Goal: Navigation & Orientation: Find specific page/section

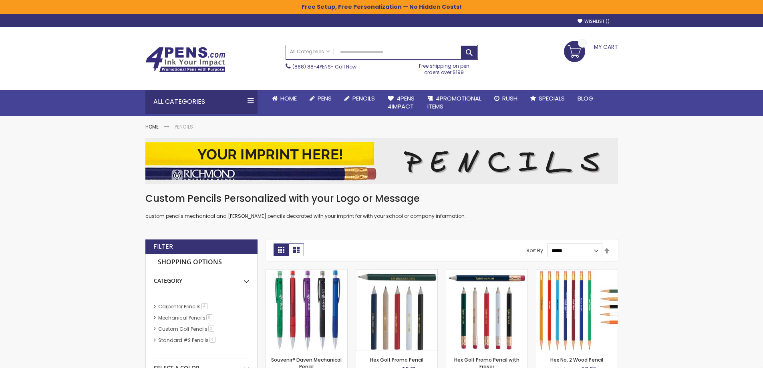
scroll to position [40, 0]
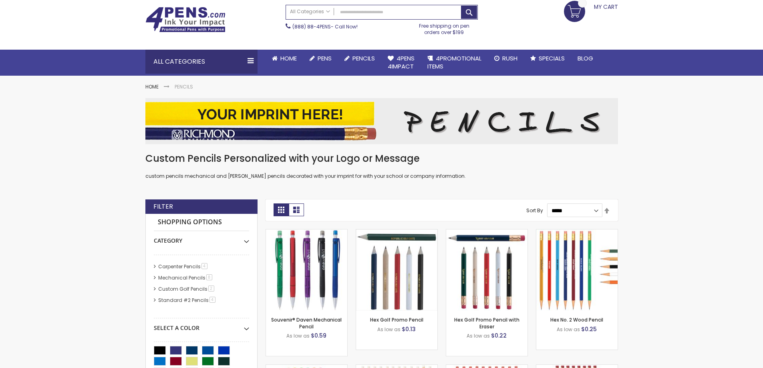
drag, startPoint x: 0, startPoint y: 0, endPoint x: 556, endPoint y: 218, distance: 597.1
click at [564, 215] on select "**********" at bounding box center [574, 210] width 55 height 14
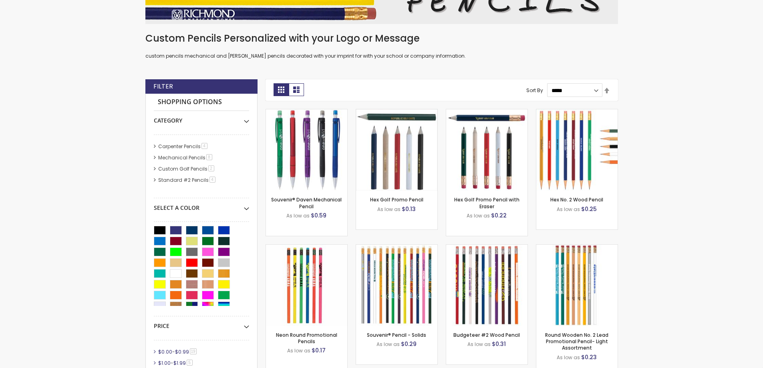
scroll to position [0, 0]
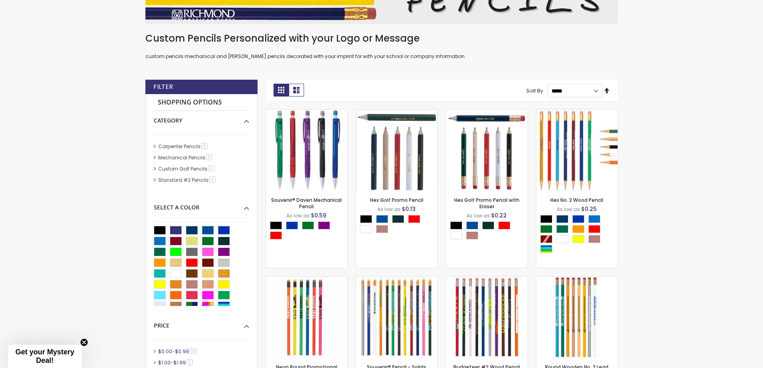
click at [603, 93] on link "Set Descending Direction" at bounding box center [606, 90] width 6 height 9
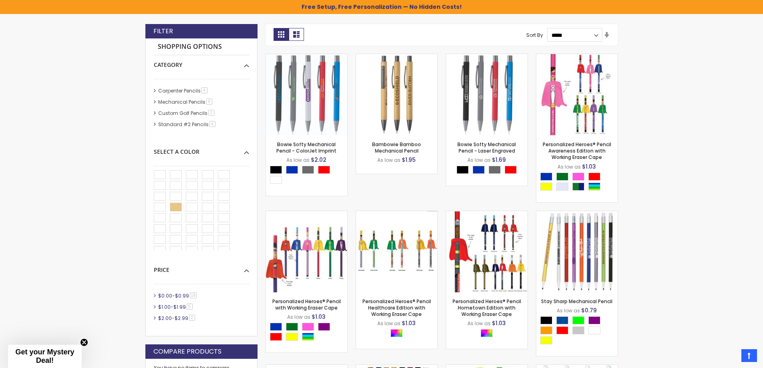
scroll to position [230, 0]
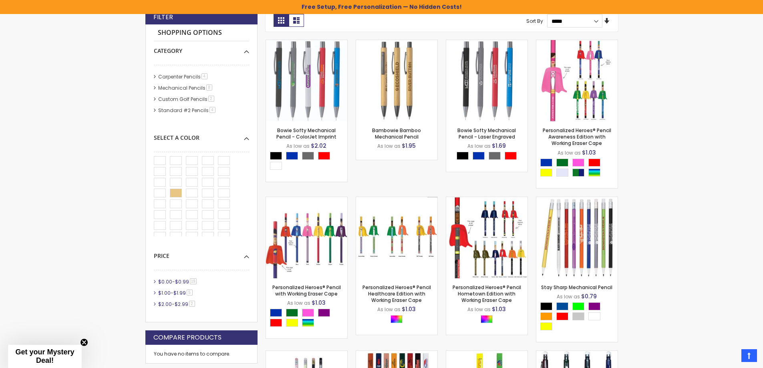
click at [607, 24] on link "Set Ascending Direction" at bounding box center [606, 21] width 6 height 9
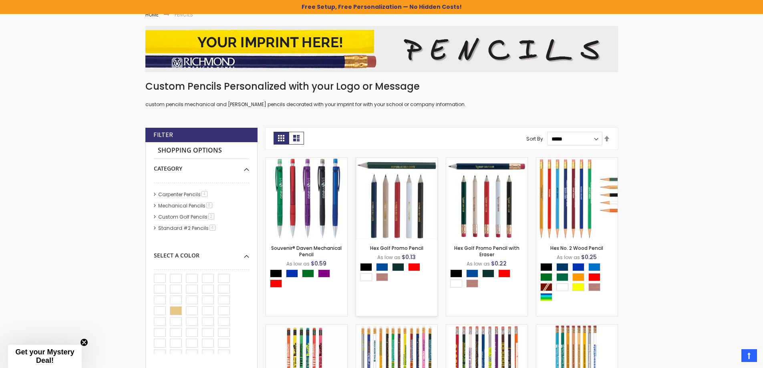
scroll to position [166, 0]
